Goal: Book appointment/travel/reservation

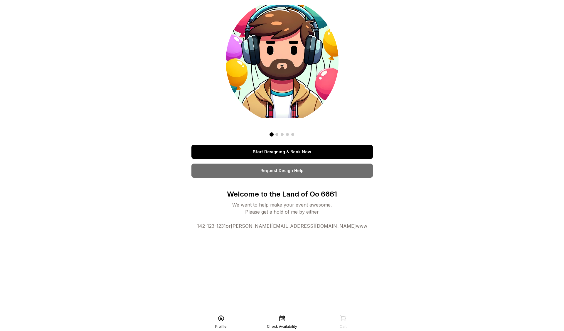
click at [276, 152] on link "Start Designing & Book Now" at bounding box center [283, 152] width 182 height 14
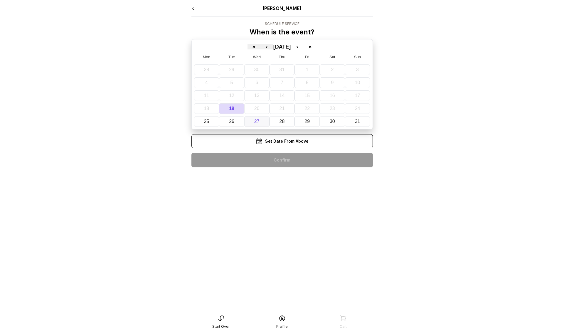
click at [254, 125] on button "27" at bounding box center [256, 121] width 25 height 11
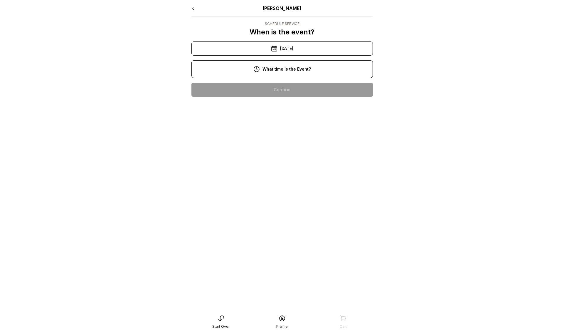
click at [264, 91] on div "10:00 am" at bounding box center [282, 90] width 172 height 14
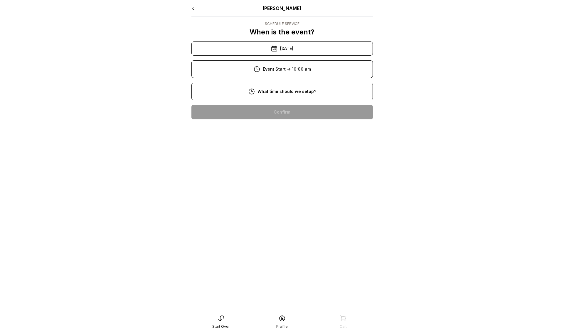
click at [268, 105] on div "8:00 am" at bounding box center [282, 112] width 172 height 14
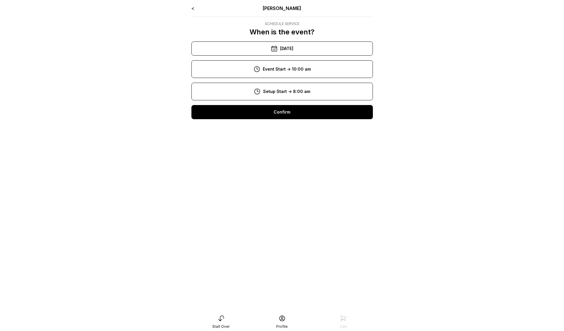
click at [269, 118] on div "Confirm" at bounding box center [283, 112] width 182 height 14
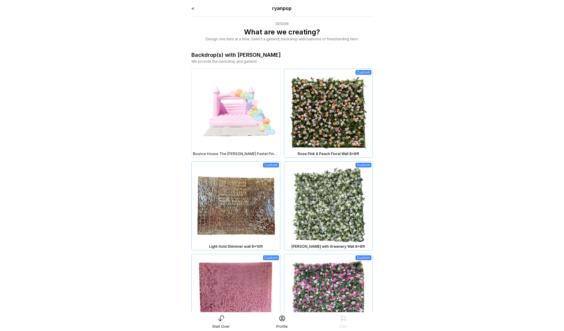
click at [193, 10] on link "<" at bounding box center [193, 8] width 3 height 6
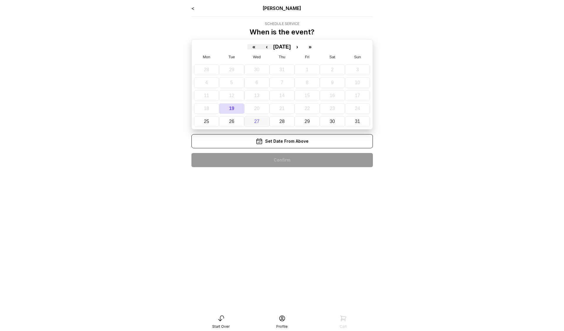
click at [267, 121] on button "27" at bounding box center [256, 121] width 25 height 11
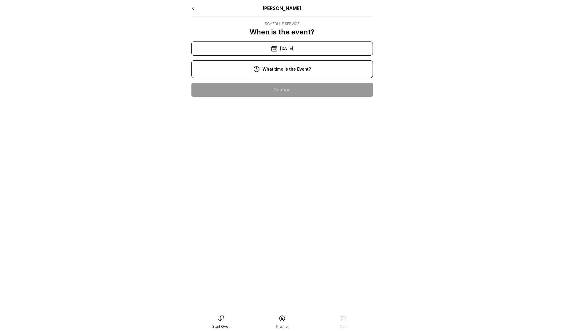
click at [261, 84] on div "10:00 am" at bounding box center [282, 90] width 172 height 14
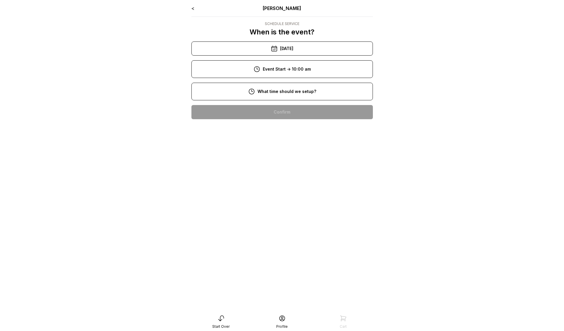
click at [267, 112] on div "8:00 am" at bounding box center [282, 112] width 172 height 14
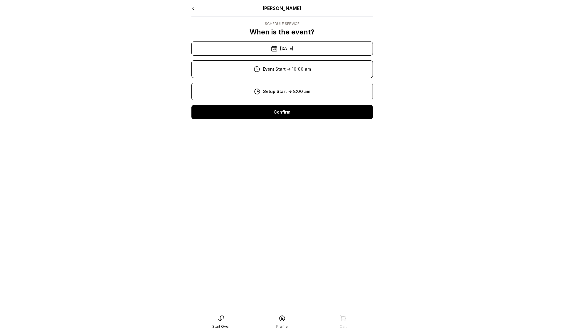
click at [266, 117] on div "Confirm" at bounding box center [283, 112] width 182 height 14
